Goal: Task Accomplishment & Management: Use online tool/utility

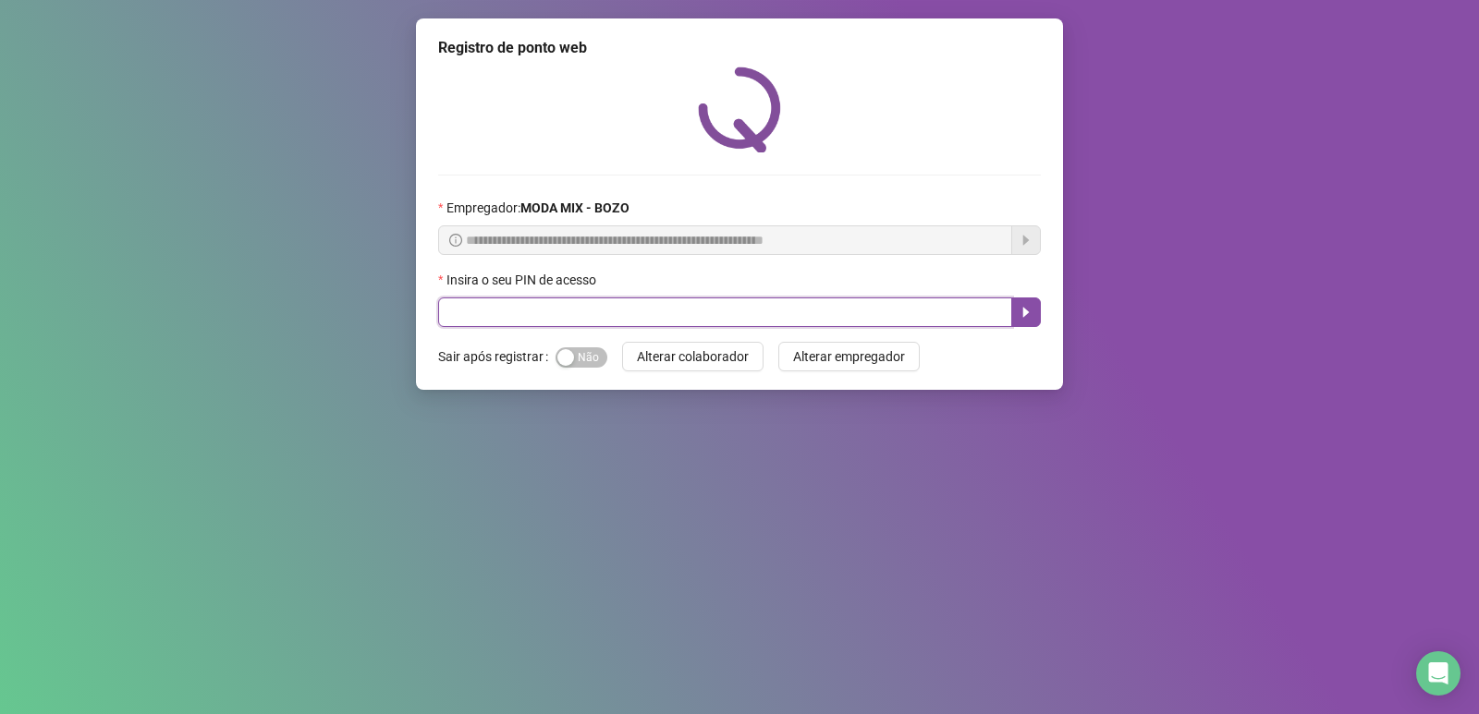
click at [597, 313] on input "text" at bounding box center [725, 313] width 574 height 30
type input "*****"
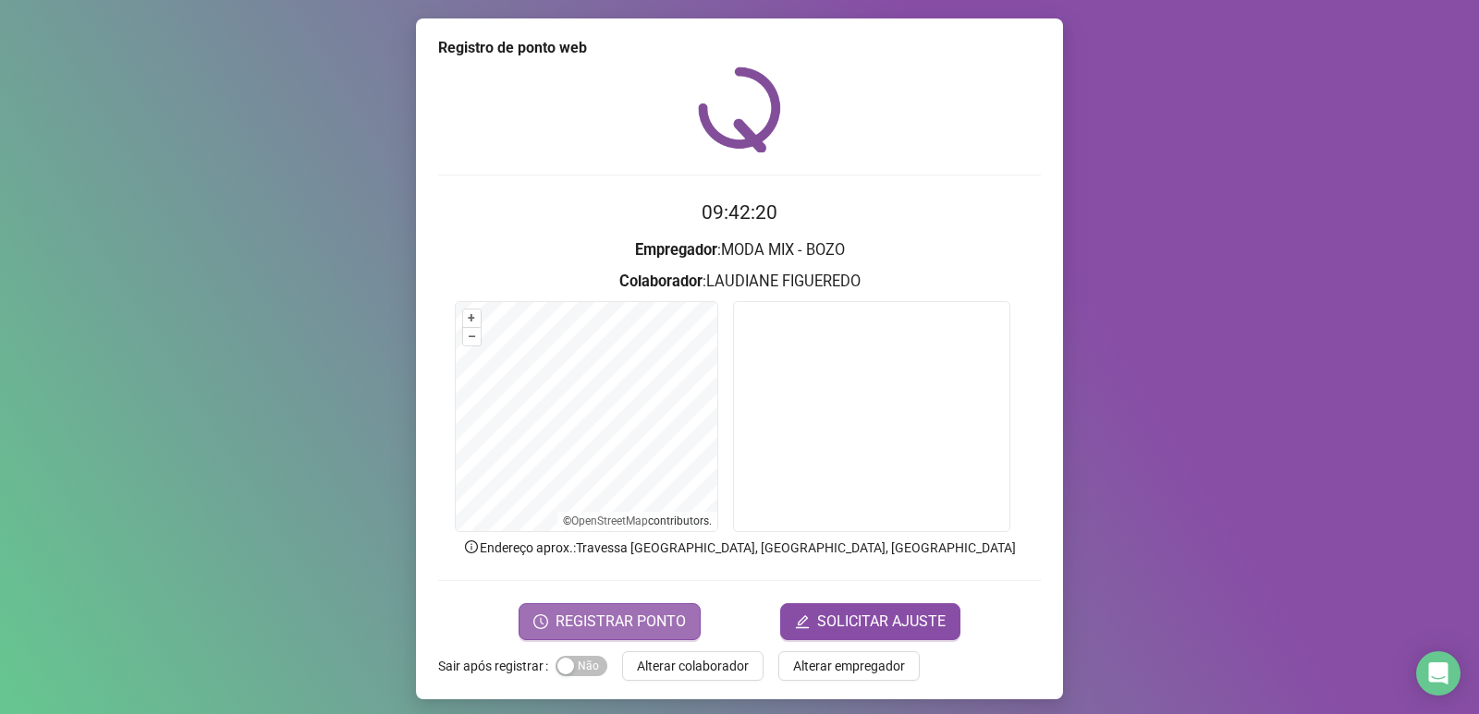
click at [630, 635] on button "REGISTRAR PONTO" at bounding box center [610, 622] width 182 height 37
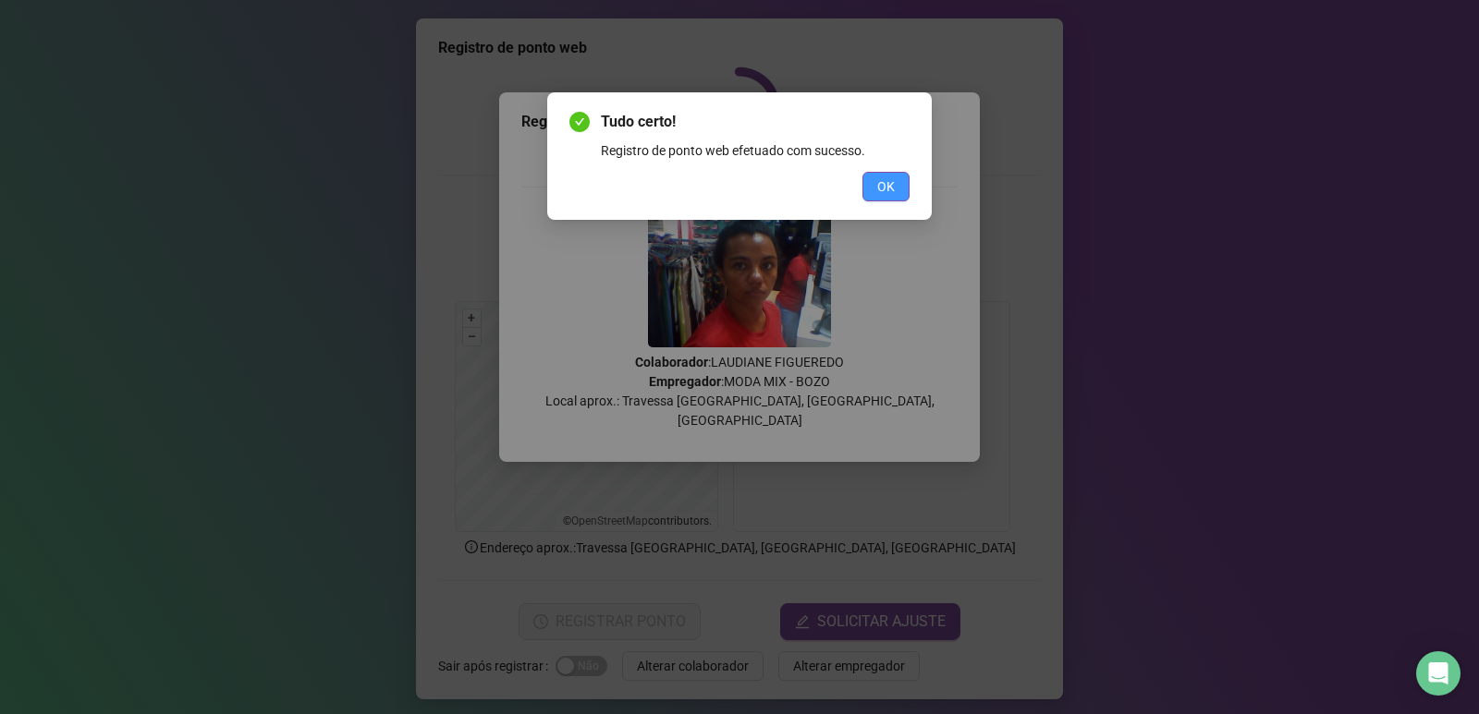
click at [900, 182] on button "OK" at bounding box center [885, 187] width 47 height 30
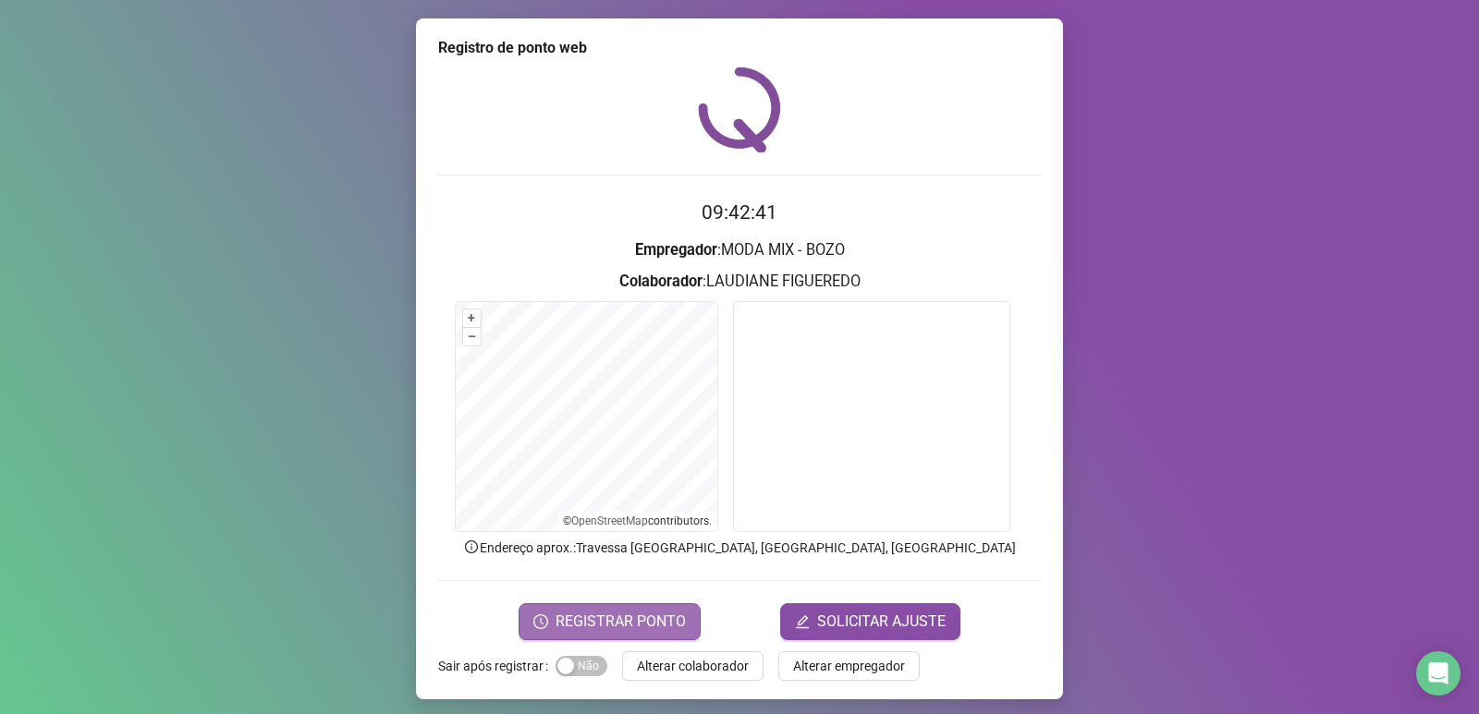
click at [596, 625] on span "REGISTRAR PONTO" at bounding box center [621, 622] width 130 height 22
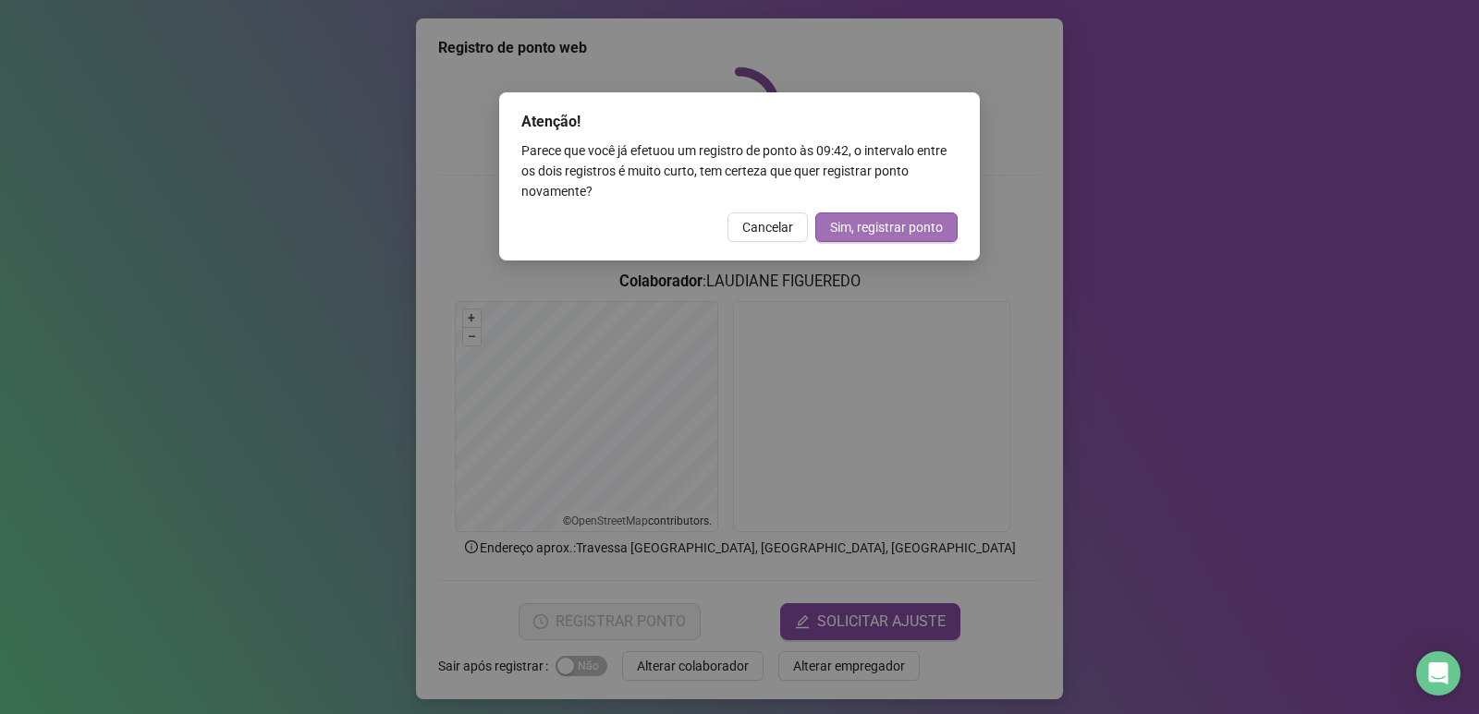
click at [896, 234] on span "Sim, registrar ponto" at bounding box center [886, 227] width 113 height 20
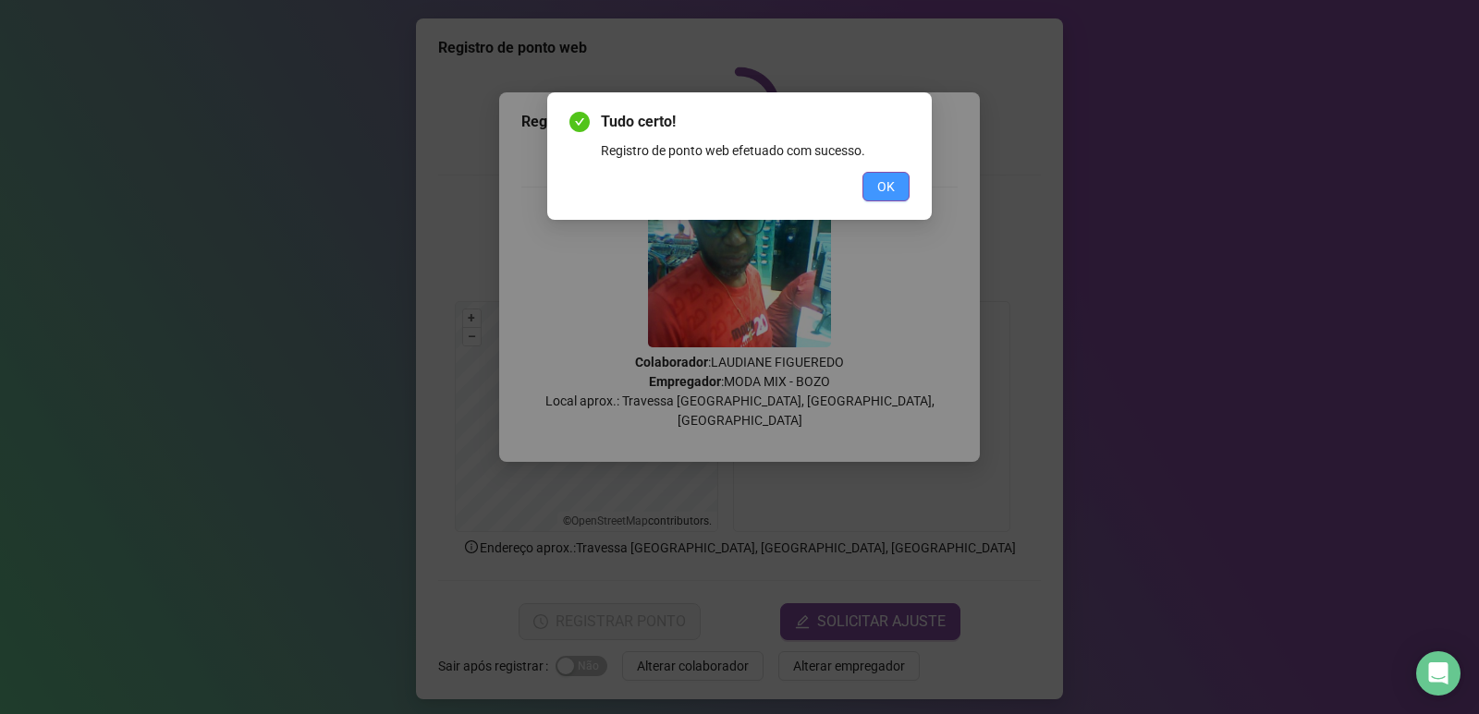
click at [863, 174] on button "OK" at bounding box center [885, 187] width 47 height 30
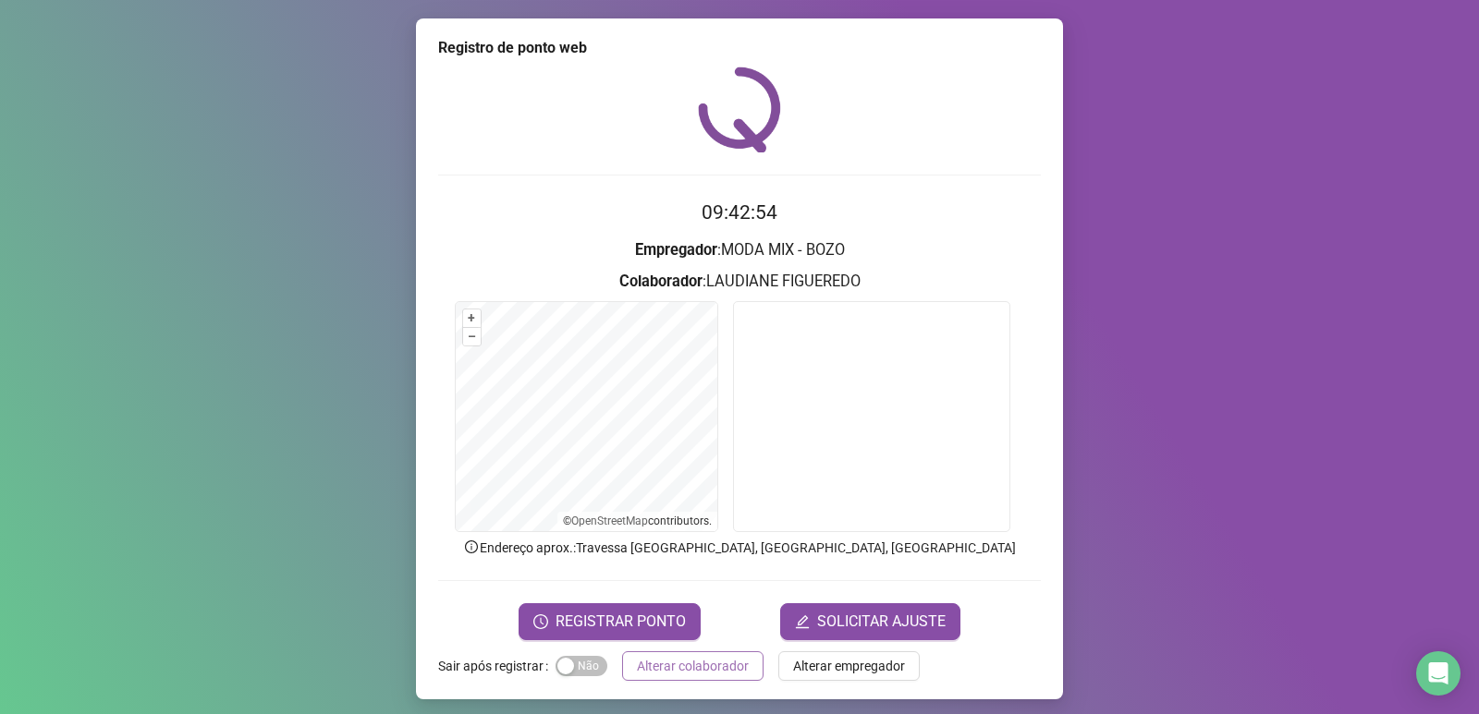
click at [665, 670] on span "Alterar colaborador" at bounding box center [693, 666] width 112 height 20
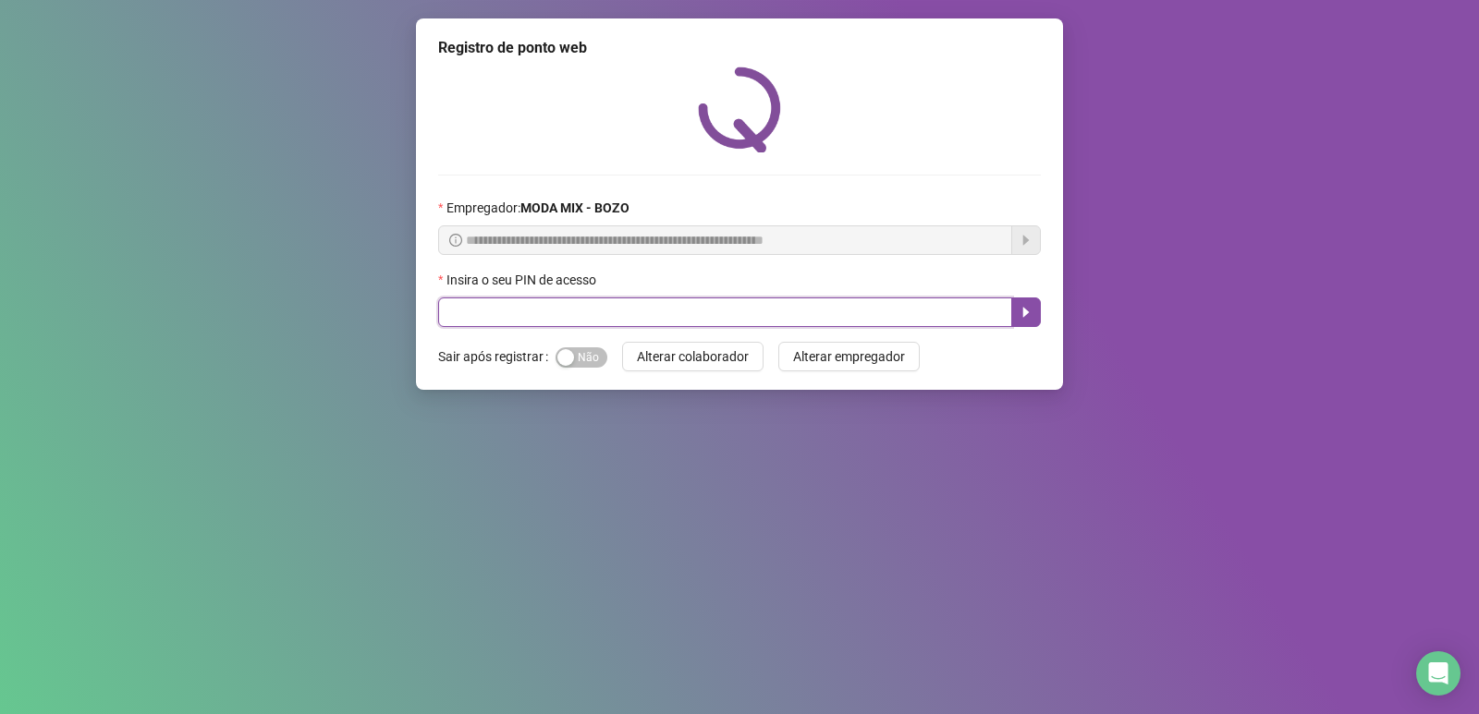
click at [541, 318] on input "text" at bounding box center [725, 313] width 574 height 30
type input "*****"
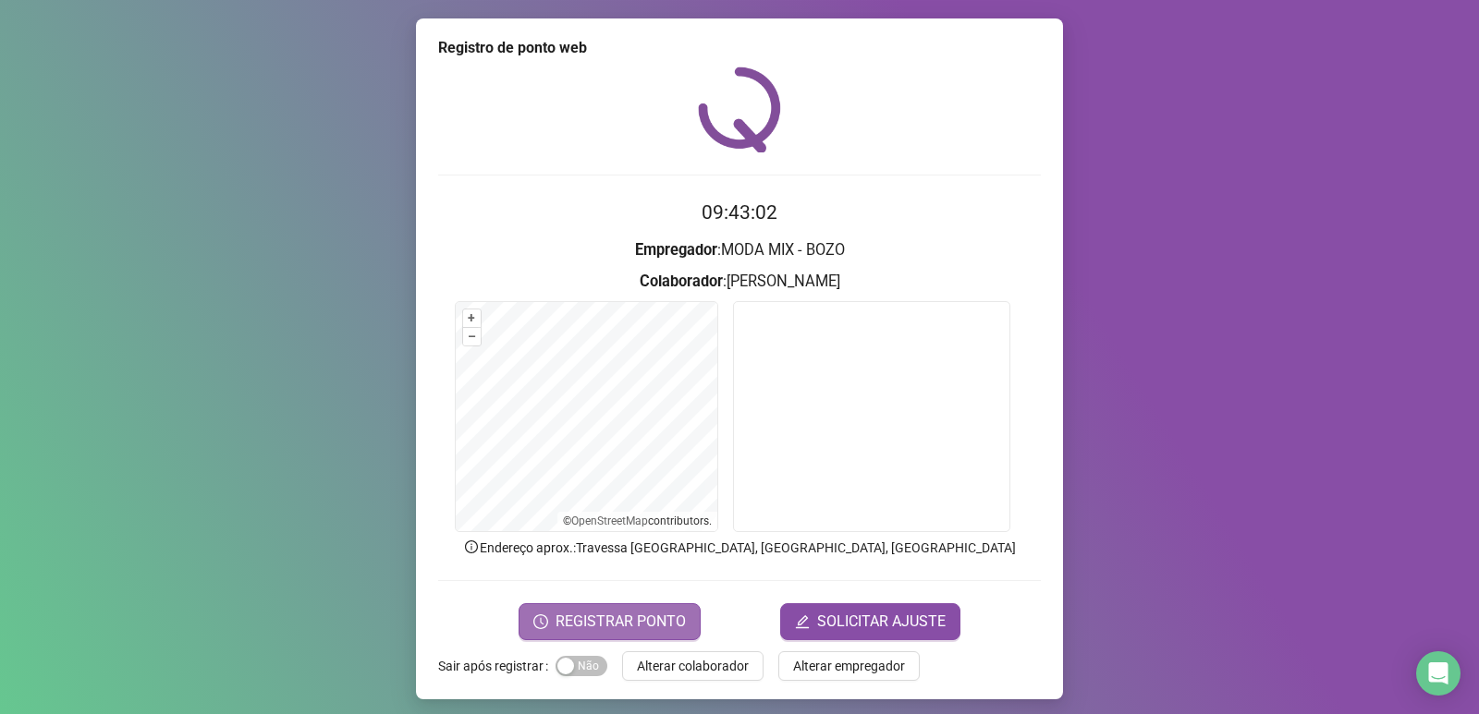
click at [677, 625] on span "REGISTRAR PONTO" at bounding box center [621, 622] width 130 height 22
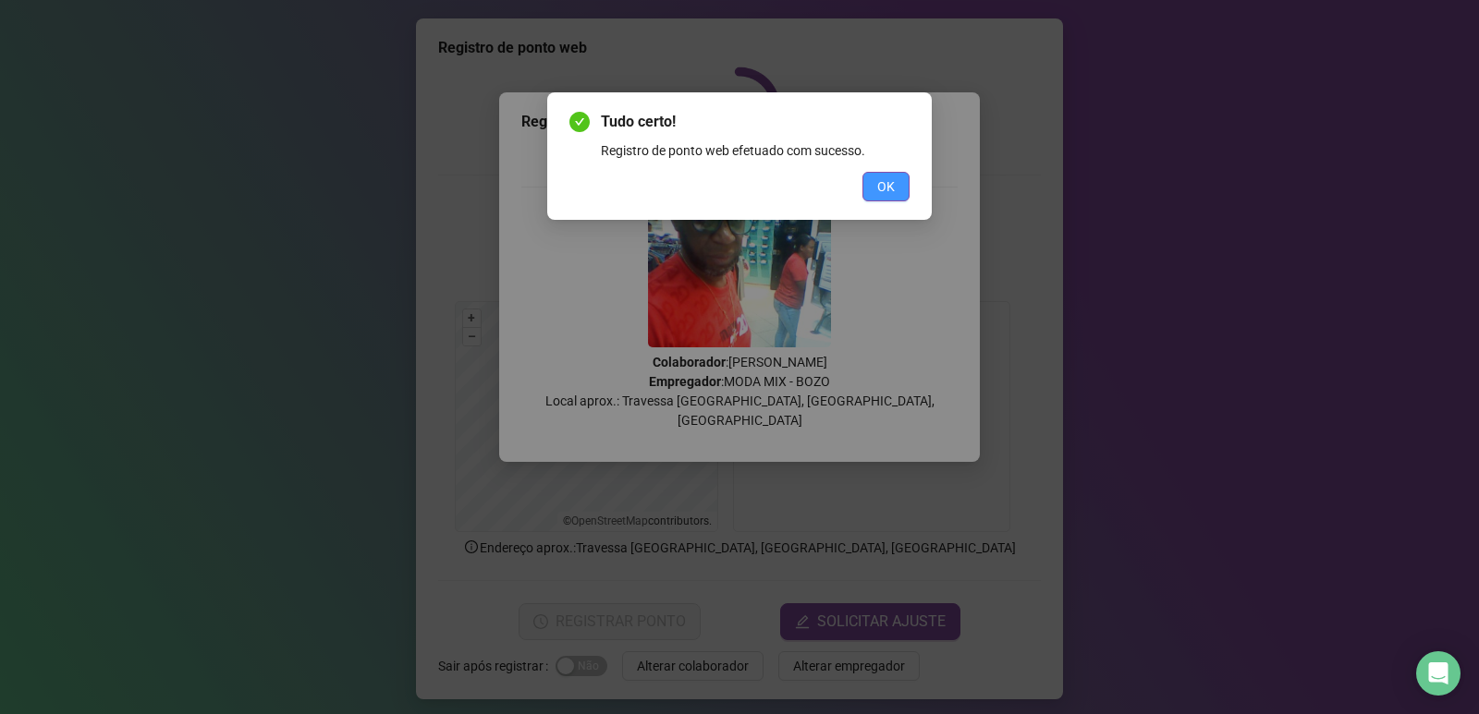
click at [865, 185] on button "OK" at bounding box center [885, 187] width 47 height 30
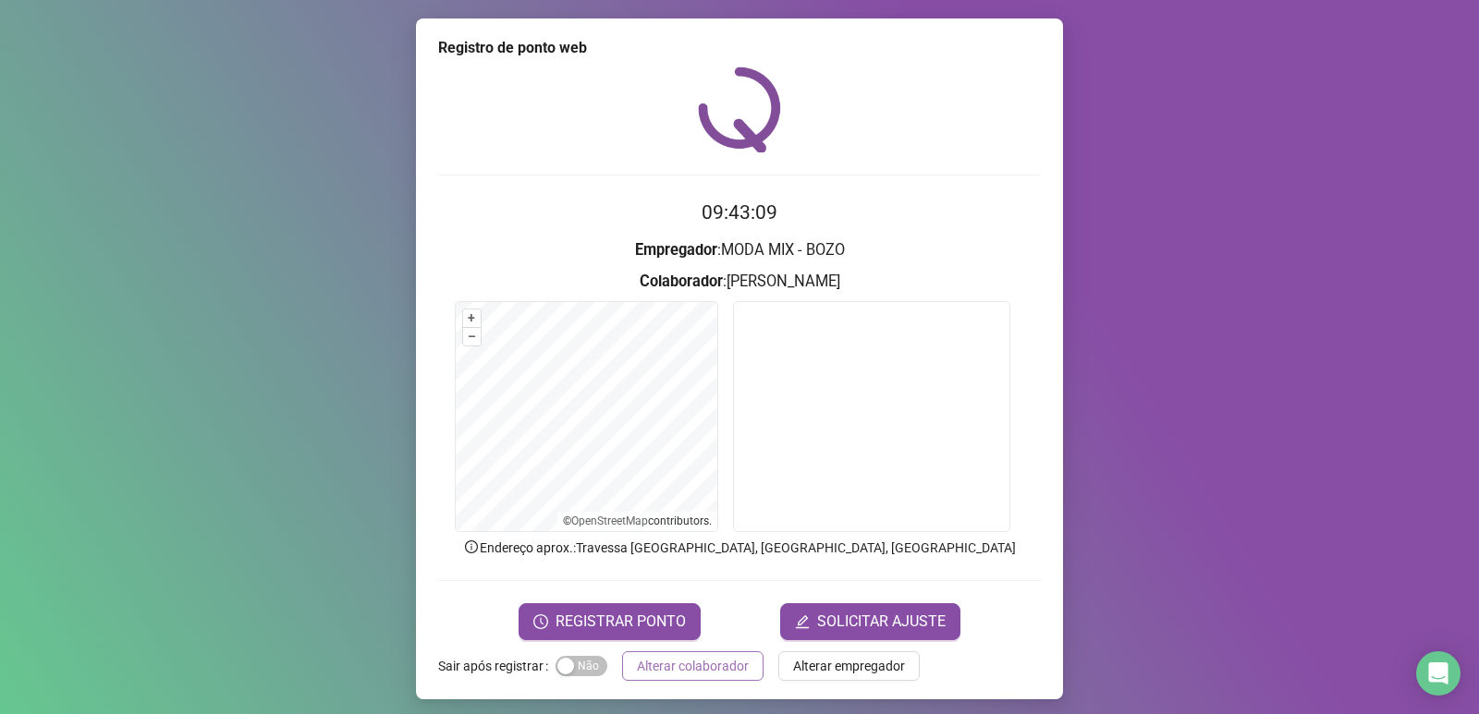
click at [723, 679] on button "Alterar colaborador" at bounding box center [692, 667] width 141 height 30
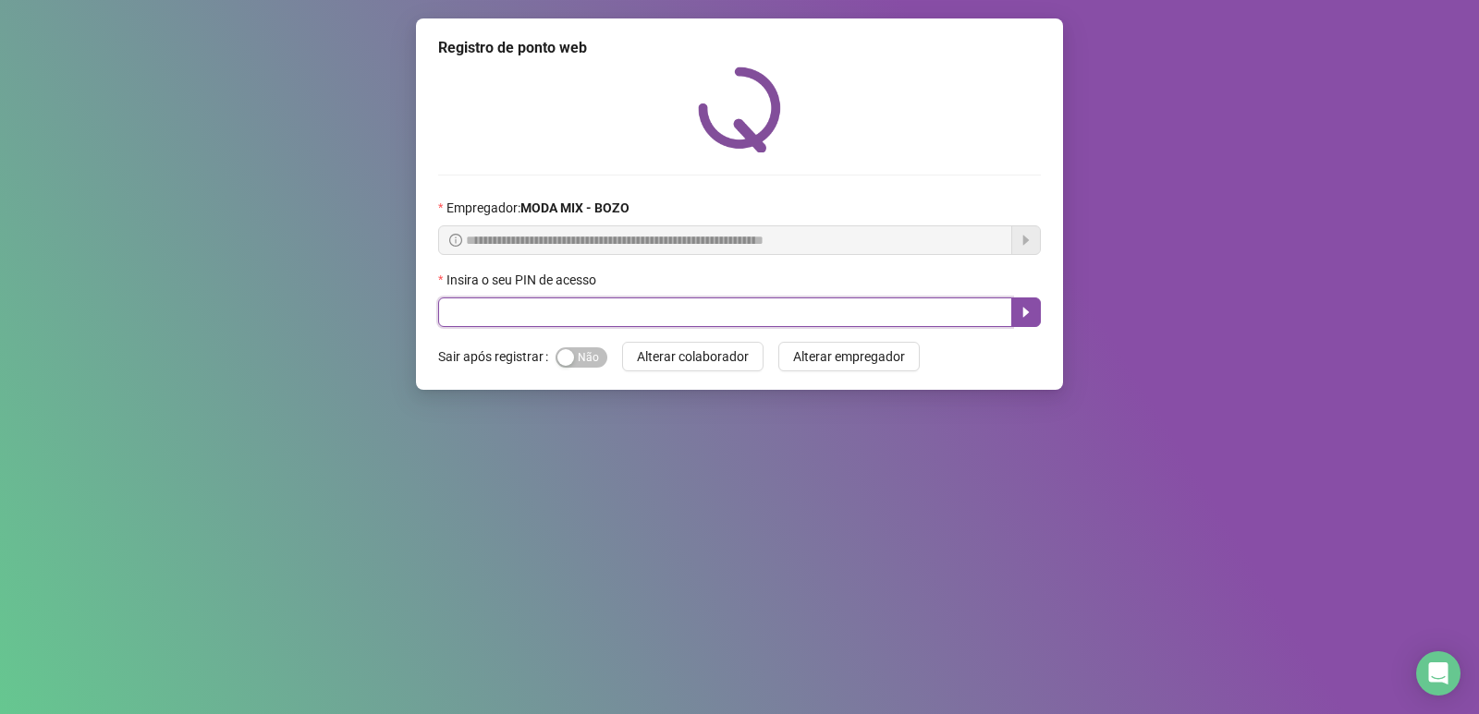
click at [589, 314] on input "text" at bounding box center [725, 313] width 574 height 30
type input "*****"
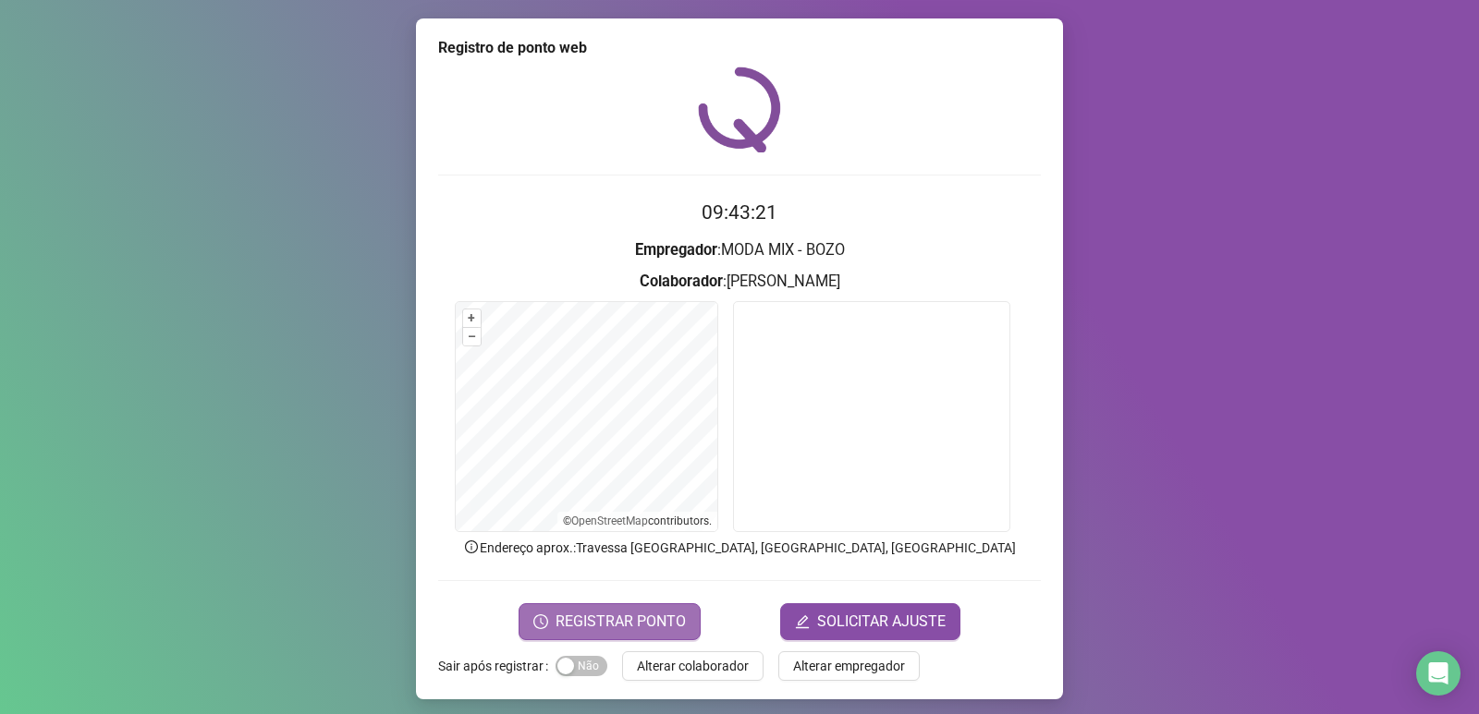
click at [639, 624] on span "REGISTRAR PONTO" at bounding box center [621, 622] width 130 height 22
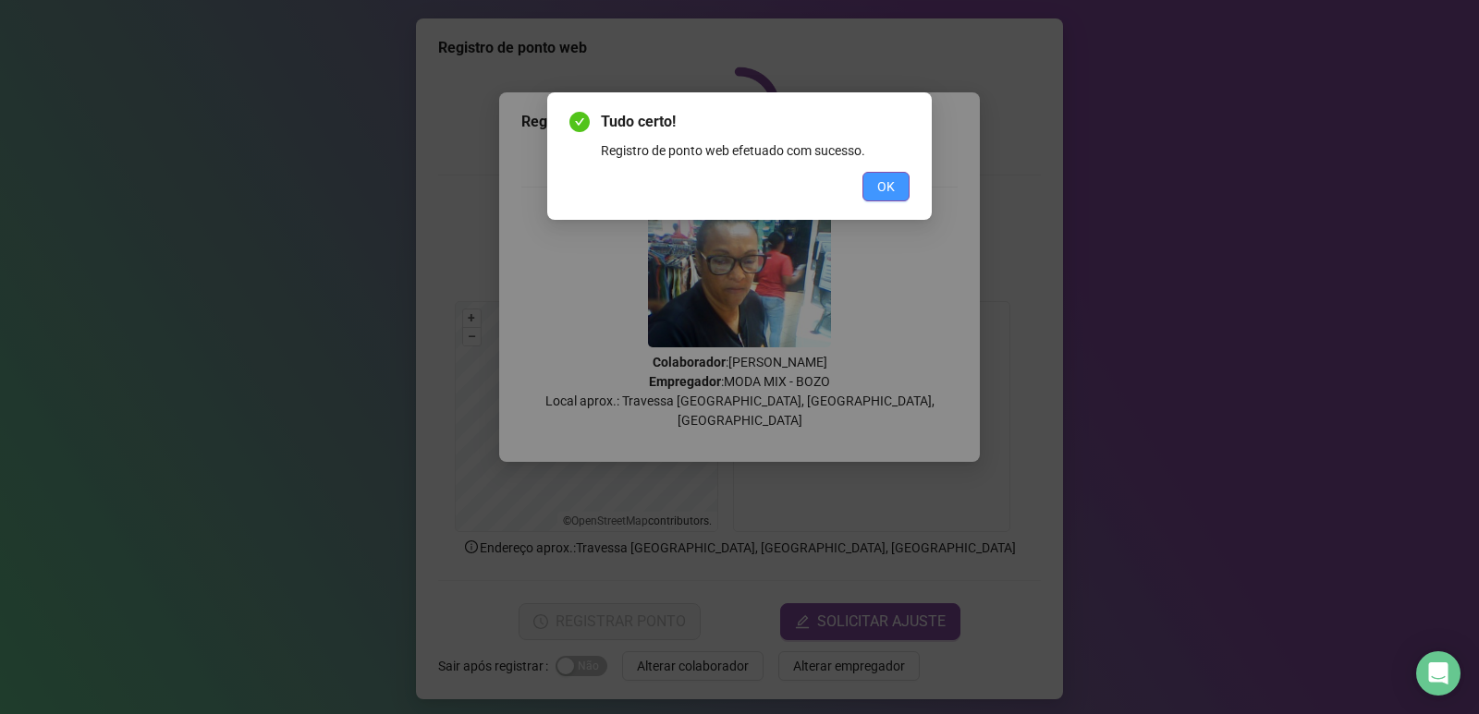
click at [892, 189] on span "OK" at bounding box center [886, 187] width 18 height 20
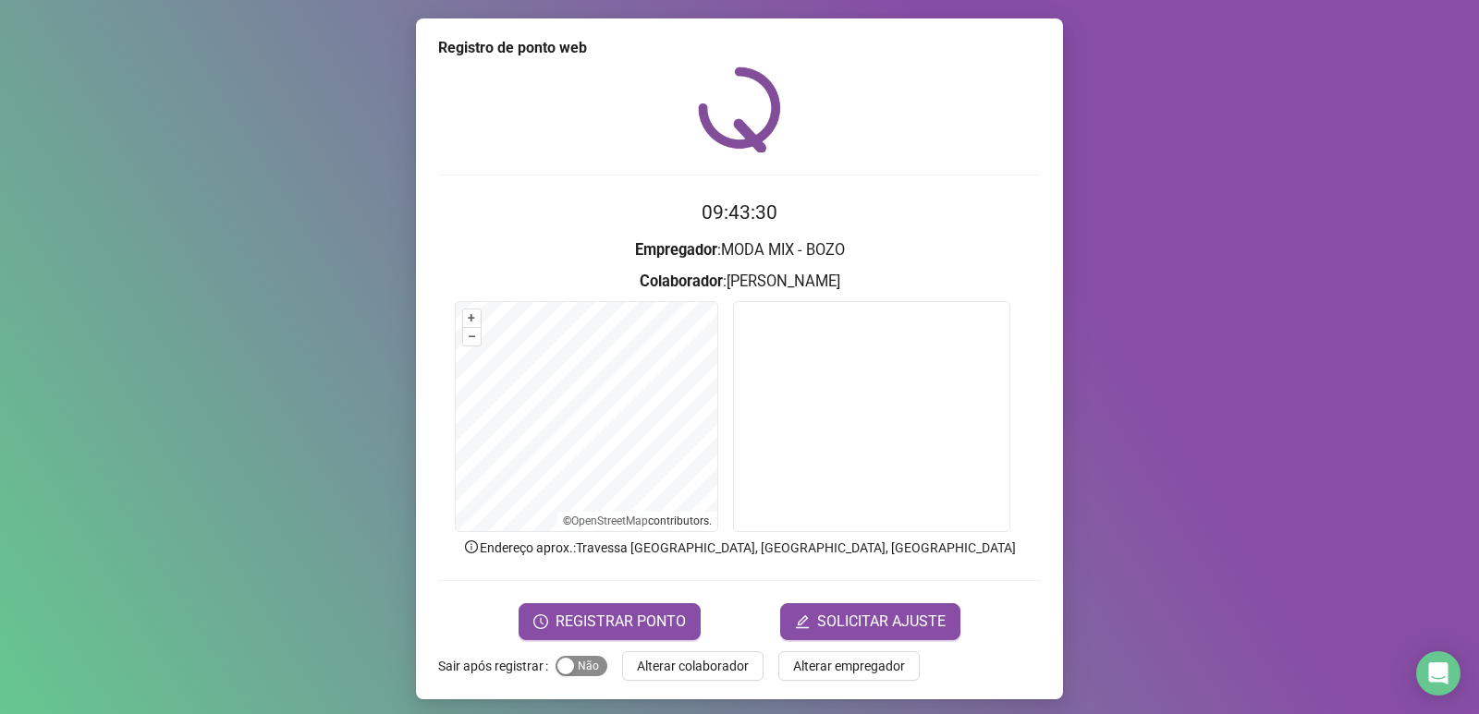
click at [557, 667] on div "button" at bounding box center [565, 666] width 17 height 17
click at [661, 670] on span "Alterar colaborador" at bounding box center [693, 666] width 112 height 20
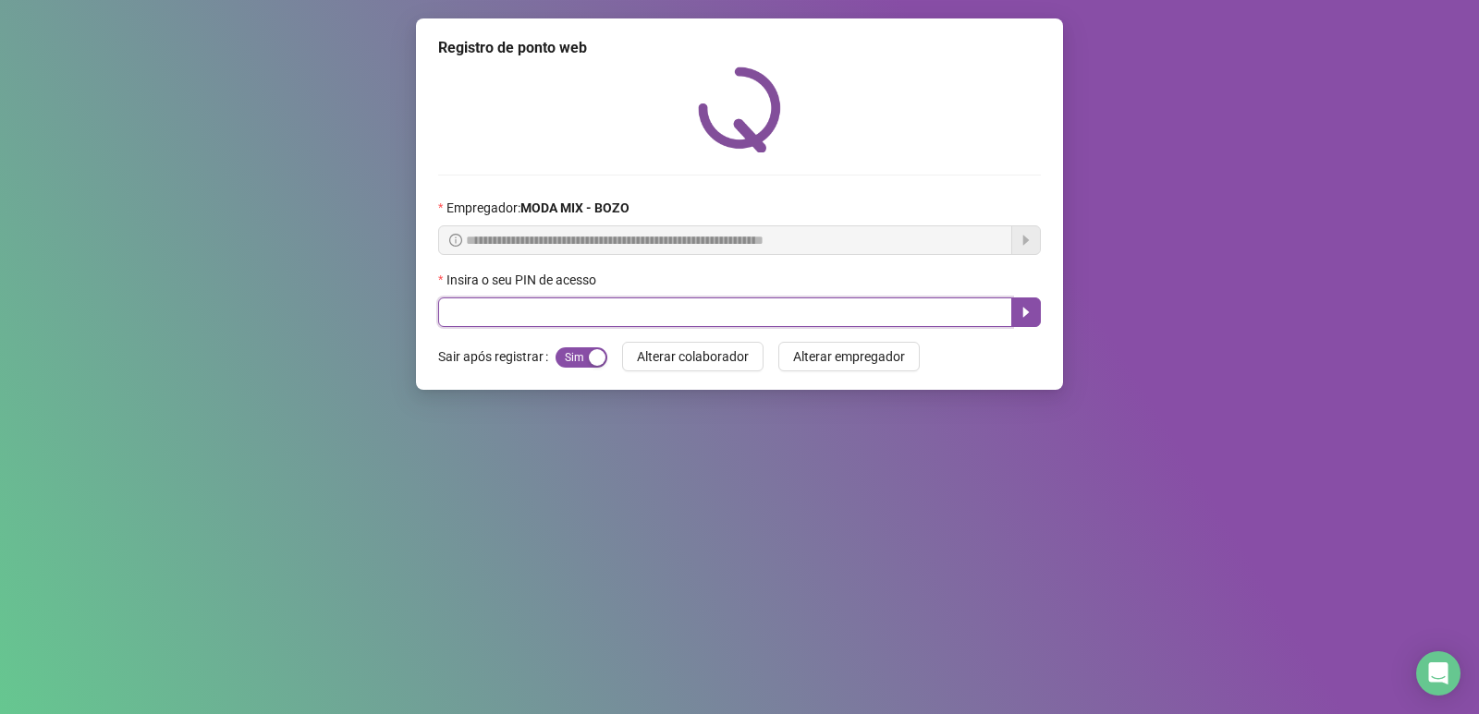
click at [929, 312] on input "text" at bounding box center [725, 313] width 574 height 30
type input "*****"
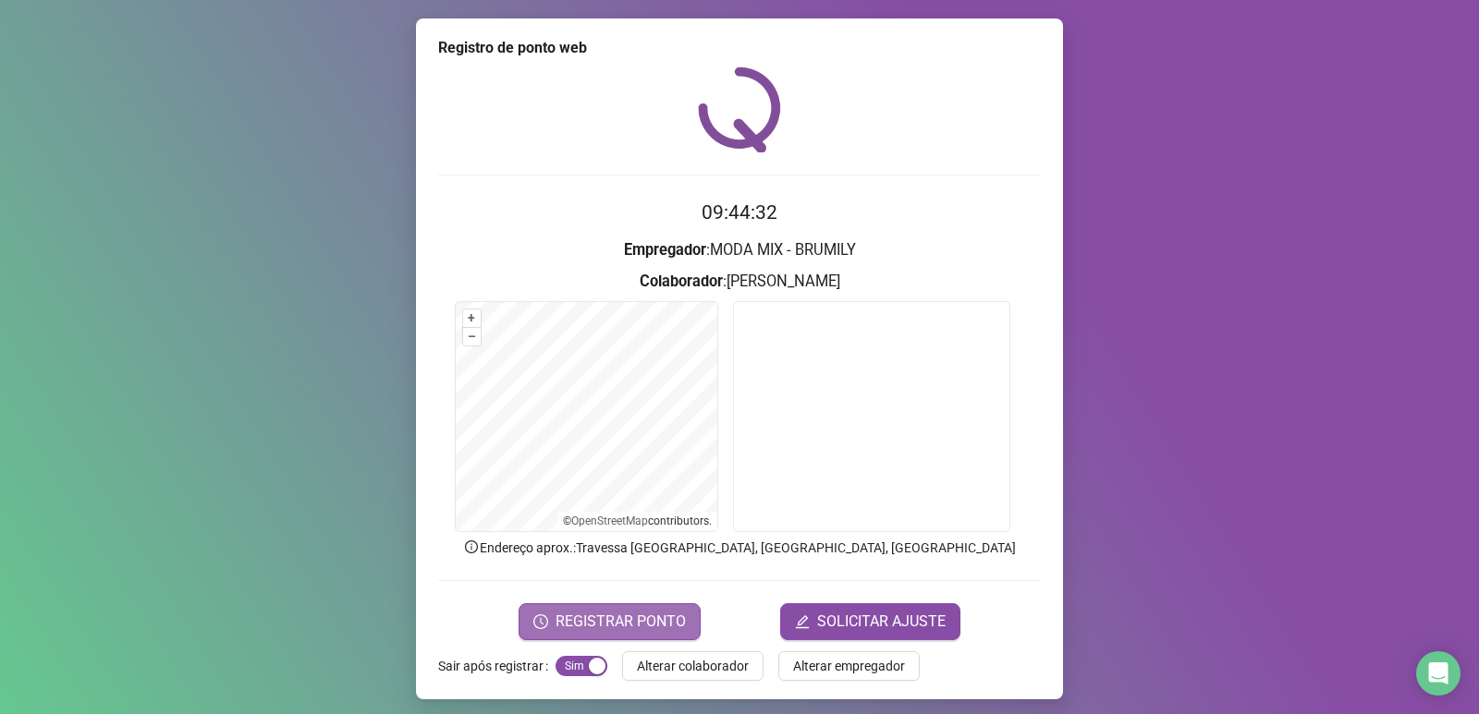
click at [608, 629] on span "REGISTRAR PONTO" at bounding box center [621, 622] width 130 height 22
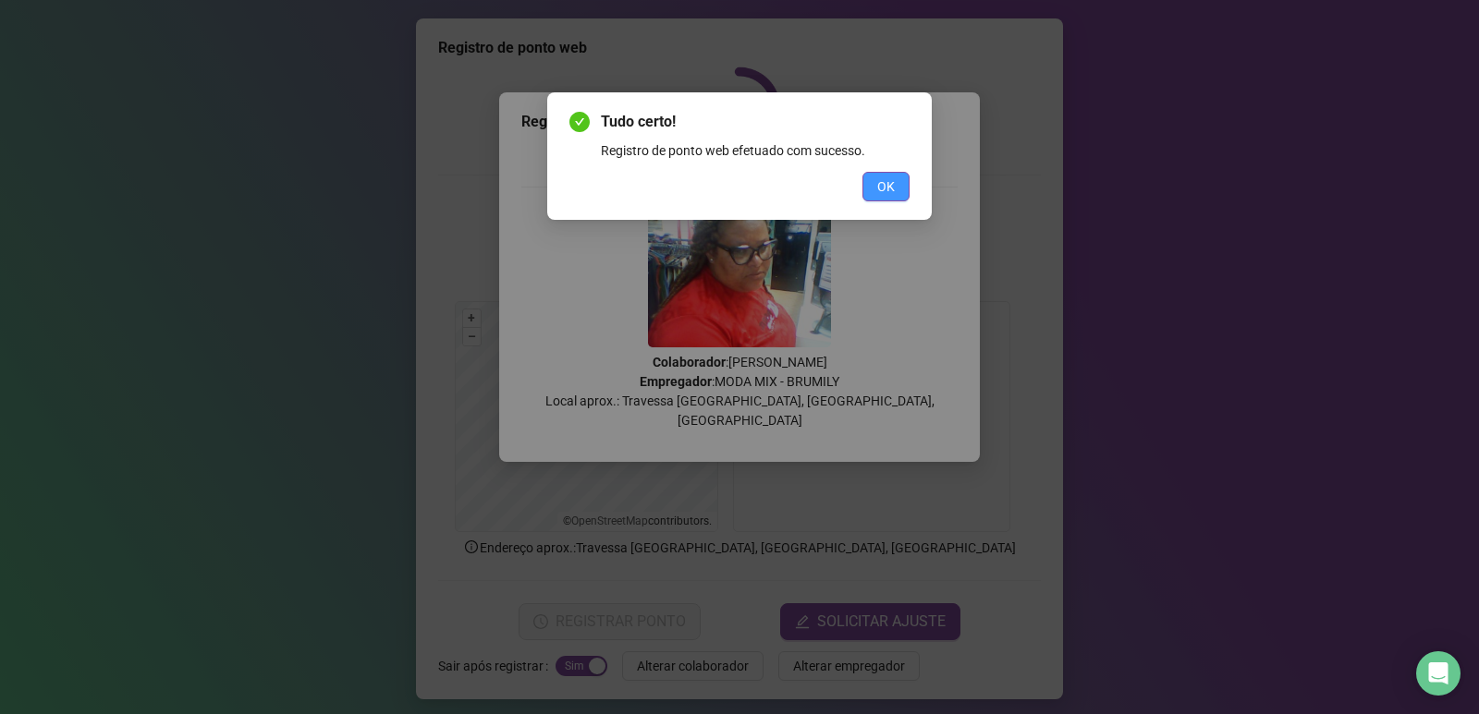
click at [885, 176] on button "OK" at bounding box center [885, 187] width 47 height 30
